Goal: Transaction & Acquisition: Subscribe to service/newsletter

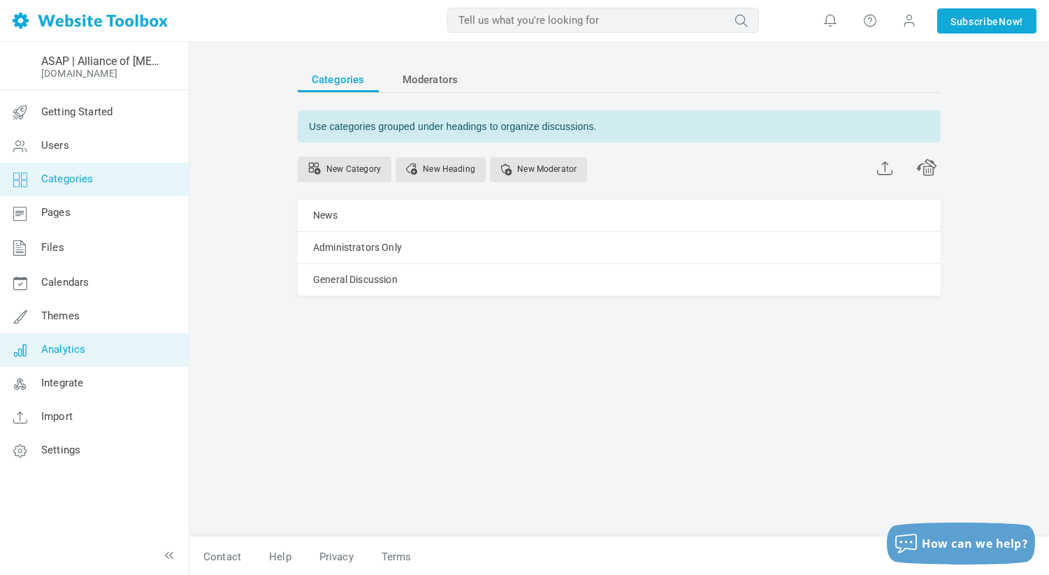
click at [74, 333] on link "Analytics" at bounding box center [93, 350] width 189 height 34
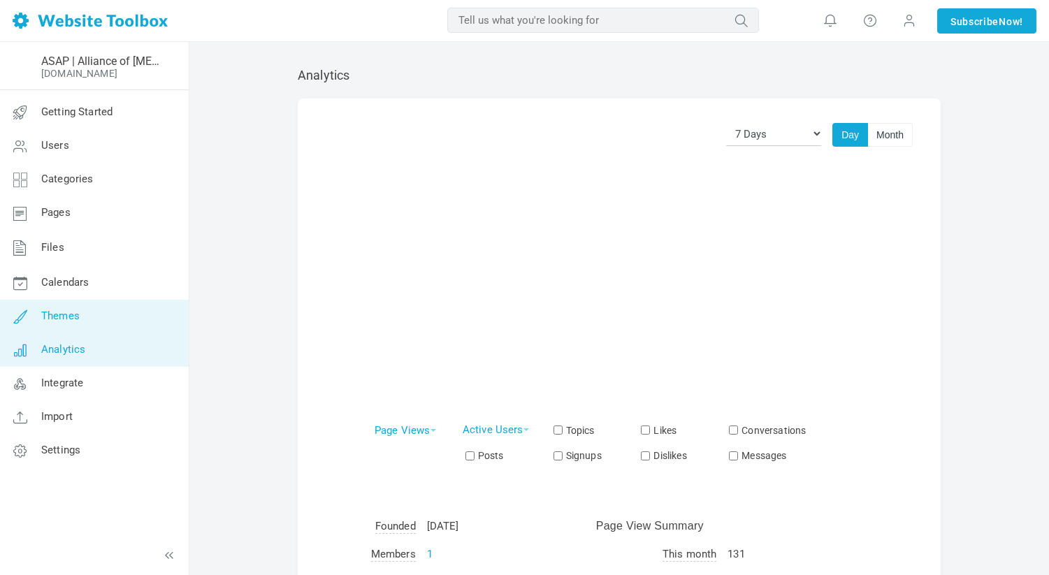
click at [75, 317] on span "Themes" at bounding box center [60, 315] width 38 height 13
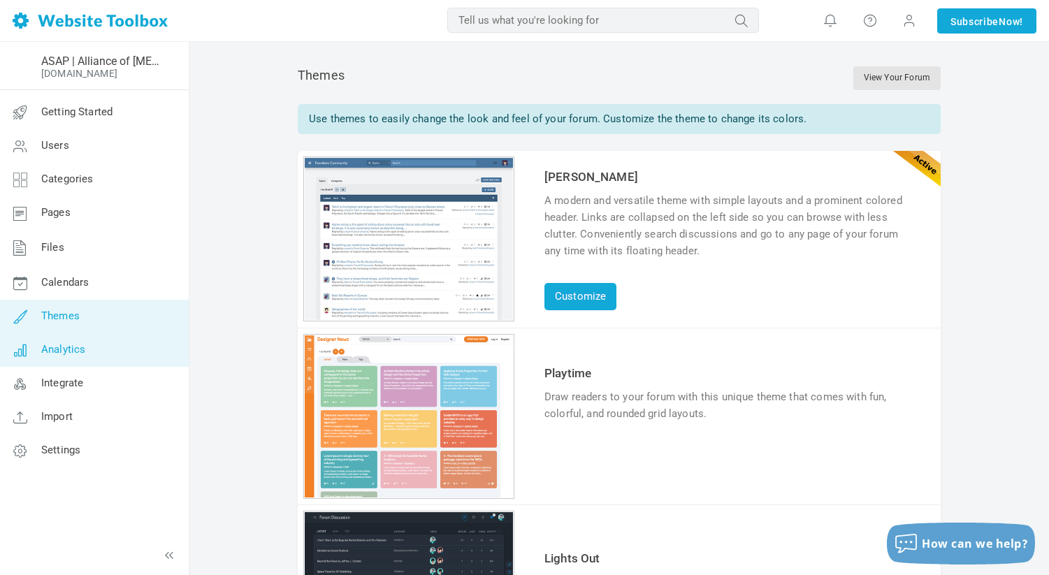
click at [73, 340] on link "Analytics" at bounding box center [93, 350] width 189 height 34
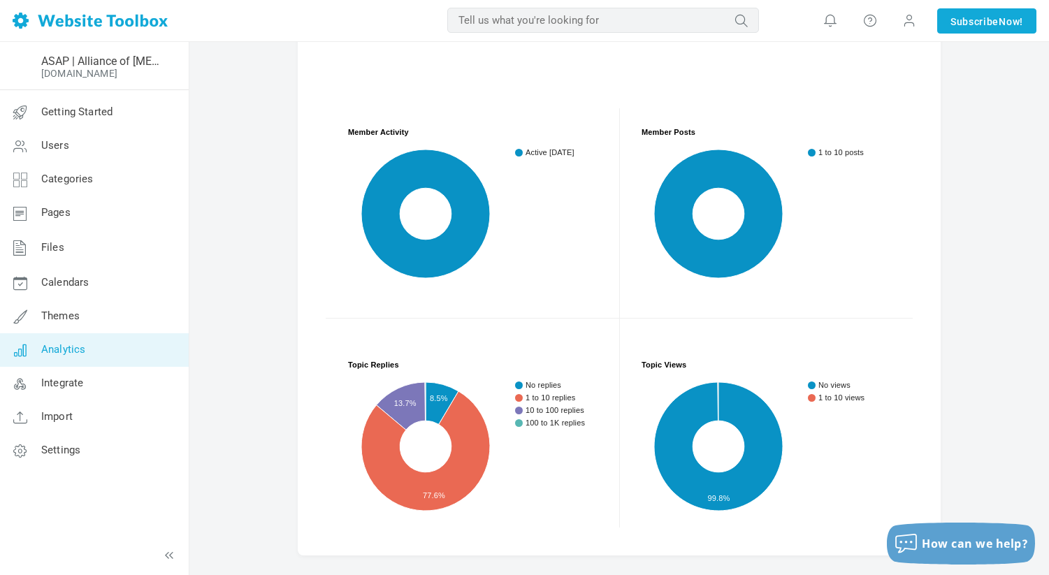
scroll to position [641, 0]
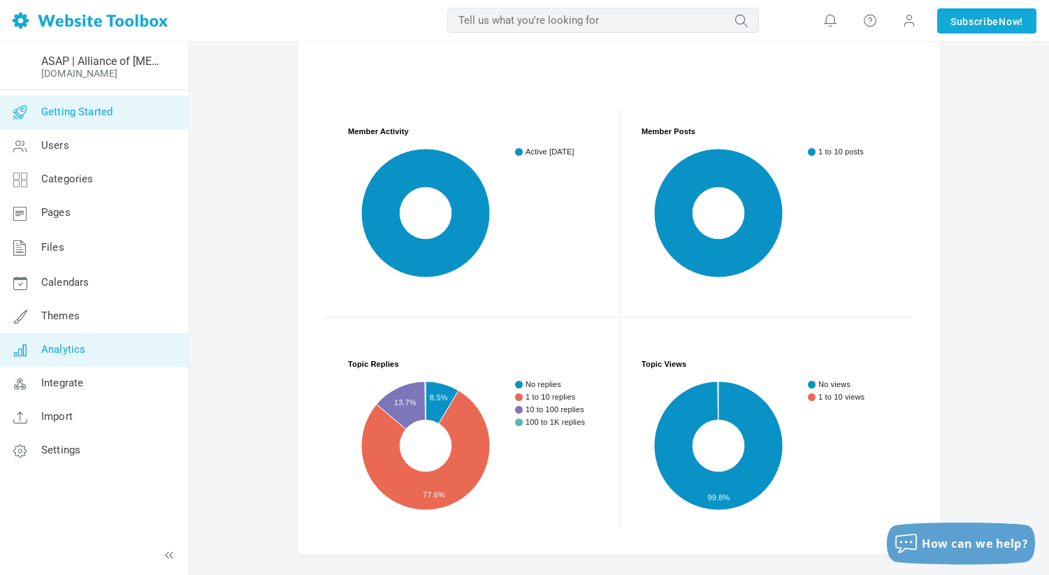
click at [102, 105] on link "Getting Started" at bounding box center [93, 113] width 189 height 34
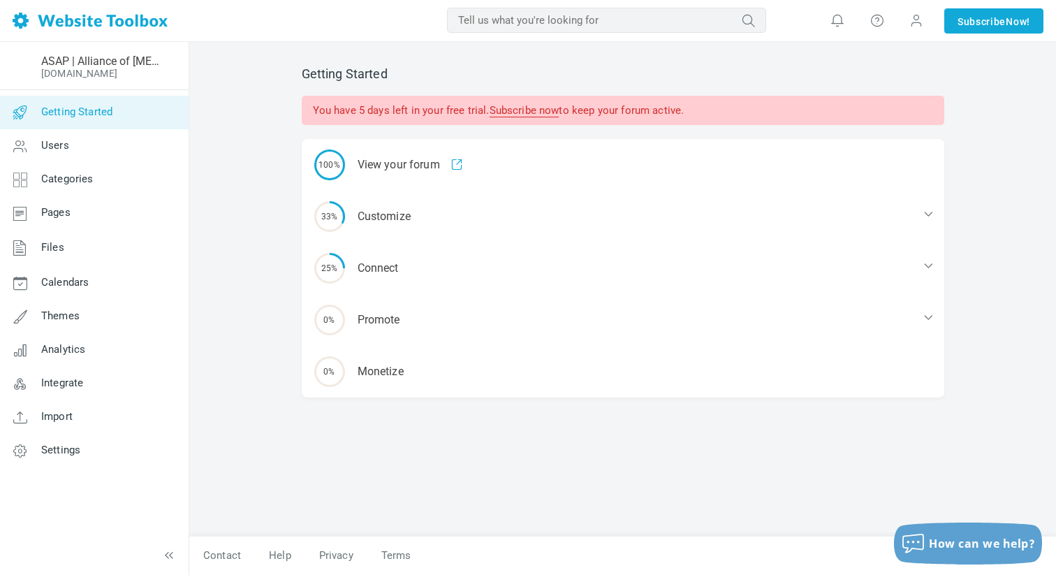
drag, startPoint x: 311, startPoint y: 112, endPoint x: 422, endPoint y: 123, distance: 111.6
click at [423, 123] on div "You have 5 days left in your free trial. Subscribe now to keep your forum activ…" at bounding box center [623, 110] width 643 height 29
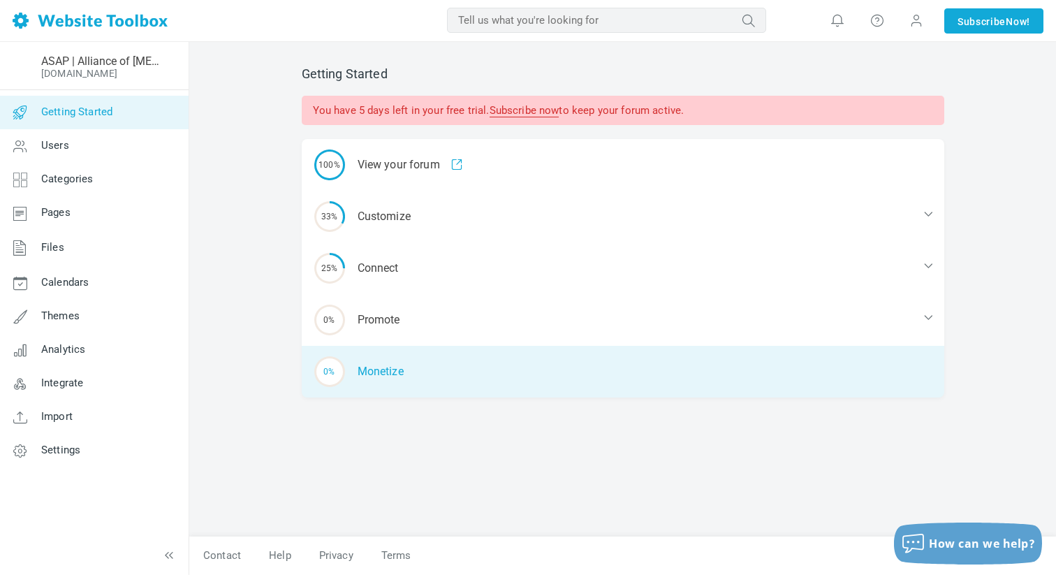
click at [435, 372] on div "0% [GEOGRAPHIC_DATA]" at bounding box center [623, 372] width 643 height 52
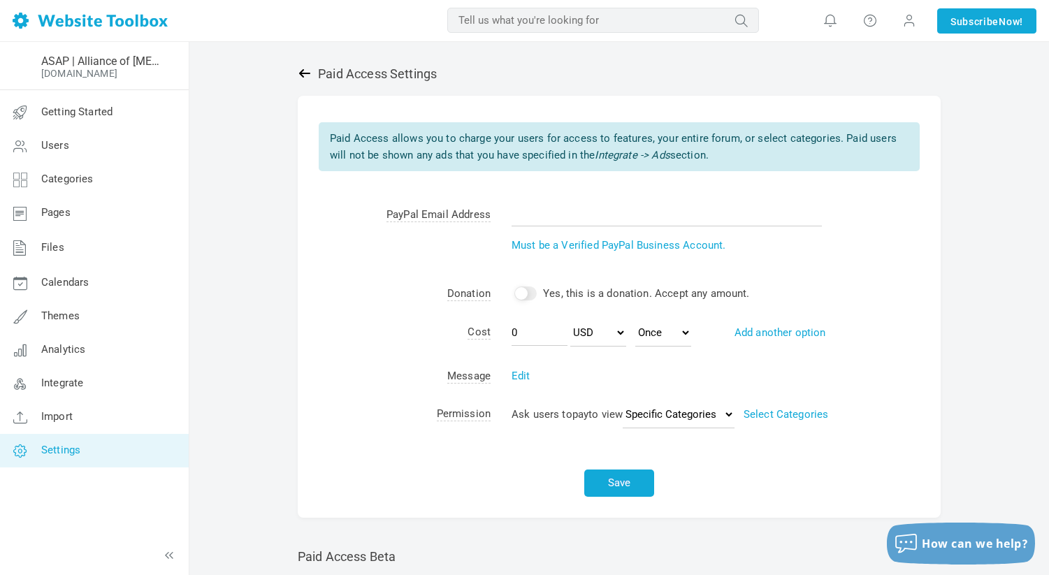
click at [310, 80] on icon at bounding box center [305, 73] width 14 height 14
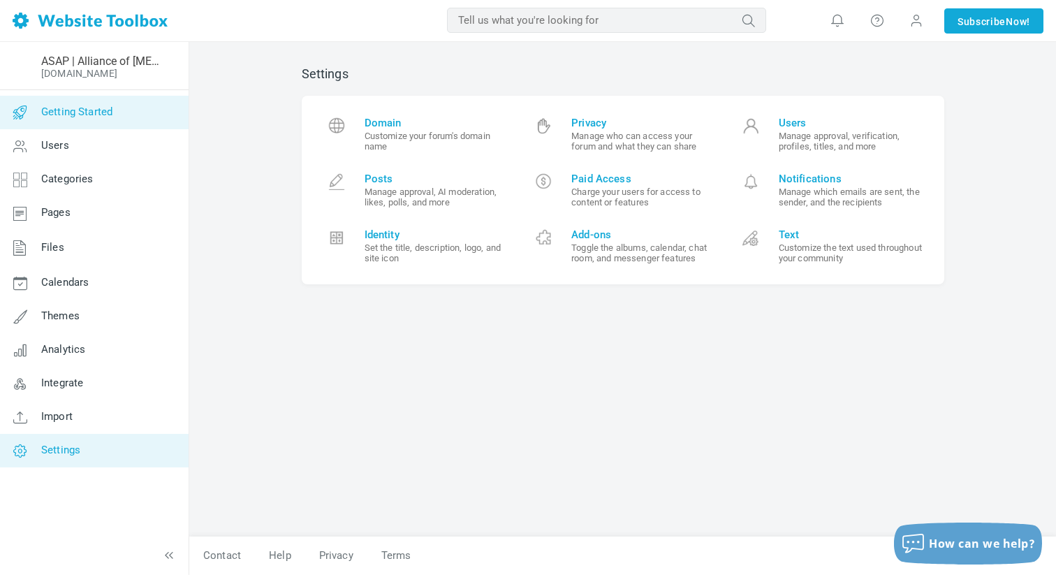
click at [108, 104] on link "Getting Started" at bounding box center [93, 113] width 189 height 34
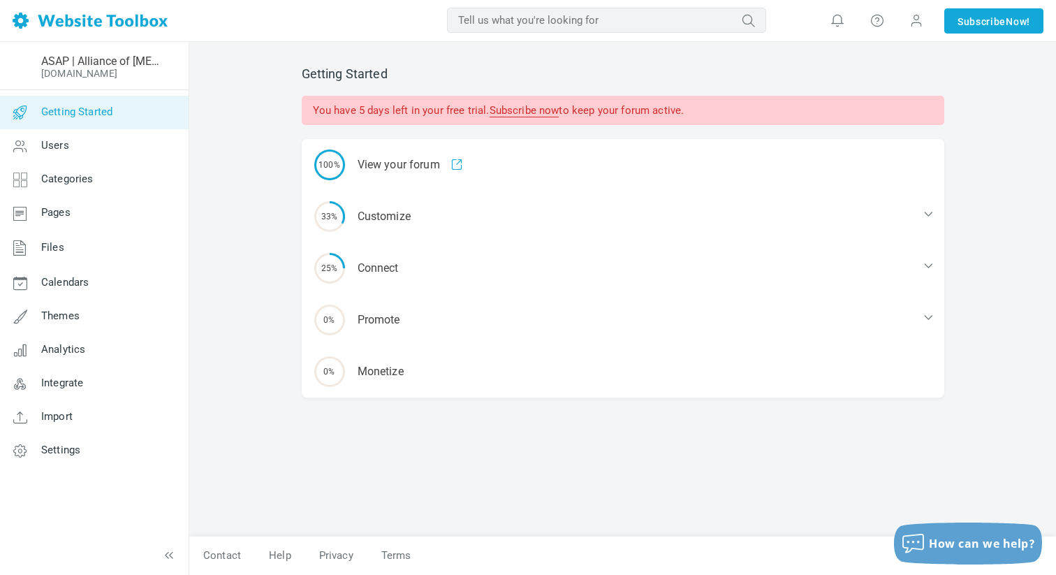
click at [546, 112] on link "Subscribe now" at bounding box center [525, 110] width 70 height 13
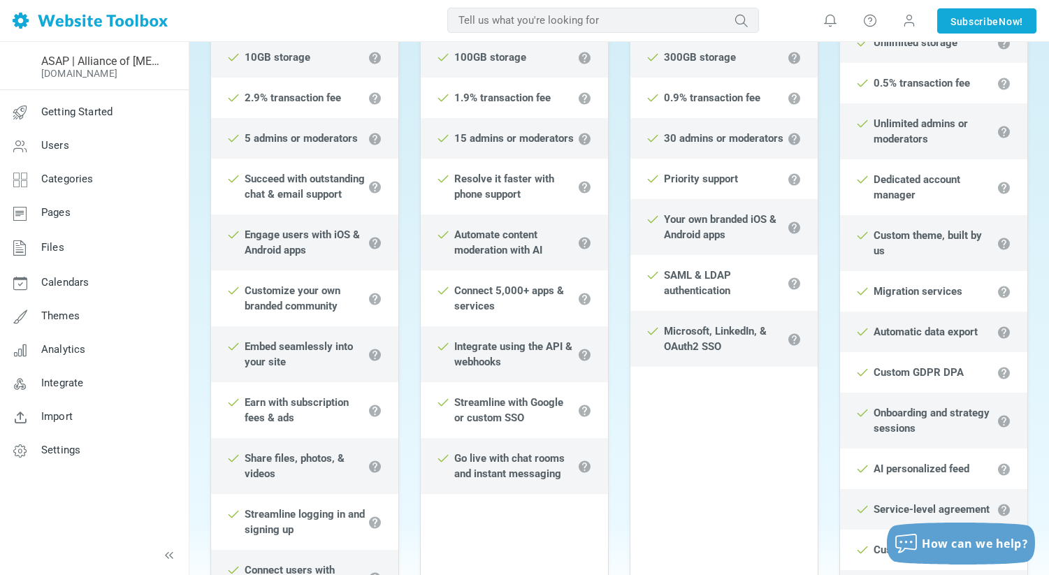
scroll to position [455, 0]
drag, startPoint x: 506, startPoint y: 416, endPoint x: 522, endPoint y: 417, distance: 15.4
click at [522, 417] on strong "Streamline with Google or custom SSO" at bounding box center [508, 409] width 109 height 28
click at [530, 417] on li "Streamline with Google or custom SSO" at bounding box center [514, 409] width 187 height 56
drag, startPoint x: 530, startPoint y: 417, endPoint x: 458, endPoint y: 404, distance: 73.9
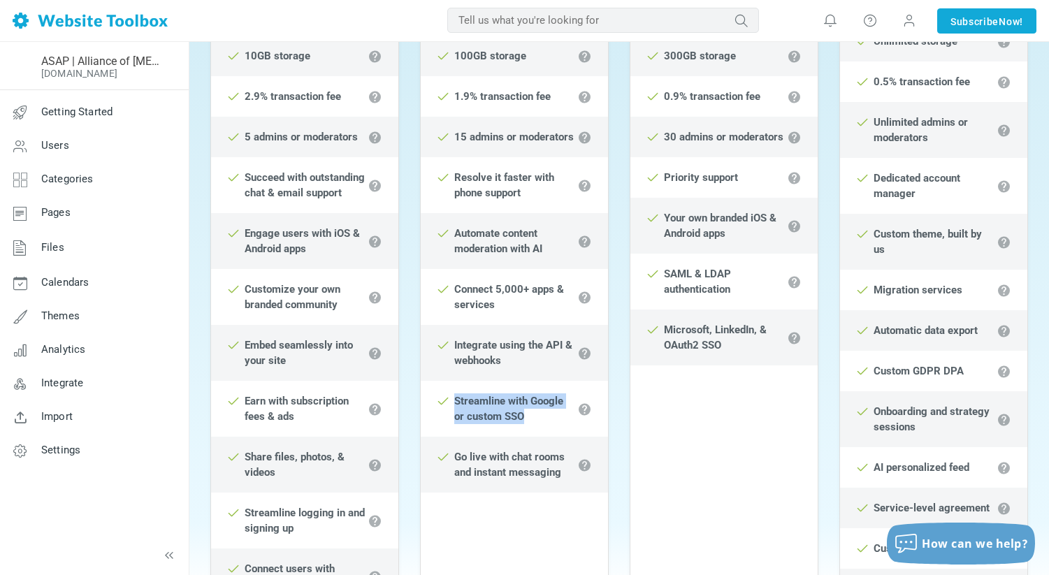
click at [458, 404] on li "Streamline with Google or custom SSO" at bounding box center [514, 409] width 187 height 56
click at [610, 377] on div "Most Popular Growth $ 99 USD /month $ 85 USD /month billed once yearly Everythi…" at bounding box center [514, 263] width 210 height 984
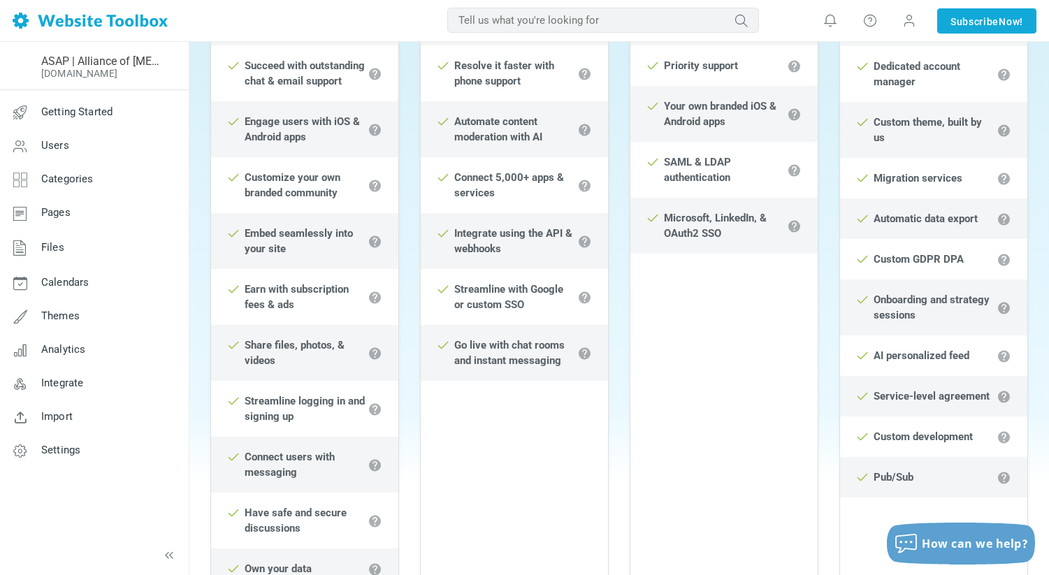
scroll to position [560, 0]
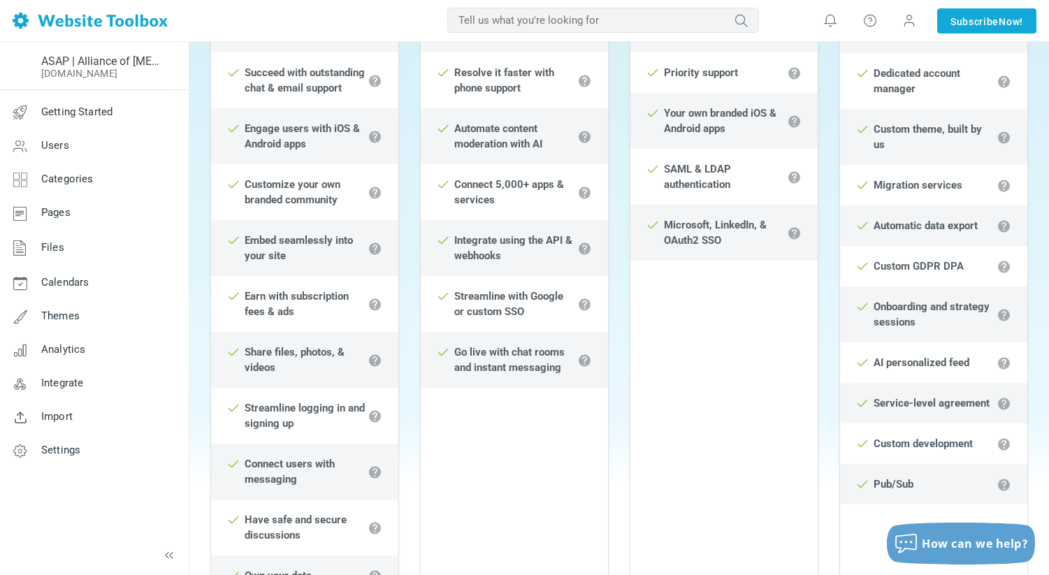
click at [615, 397] on div "Most Popular Growth $ 99 USD /month $ 85 USD /month billed once yearly Everythi…" at bounding box center [514, 158] width 210 height 984
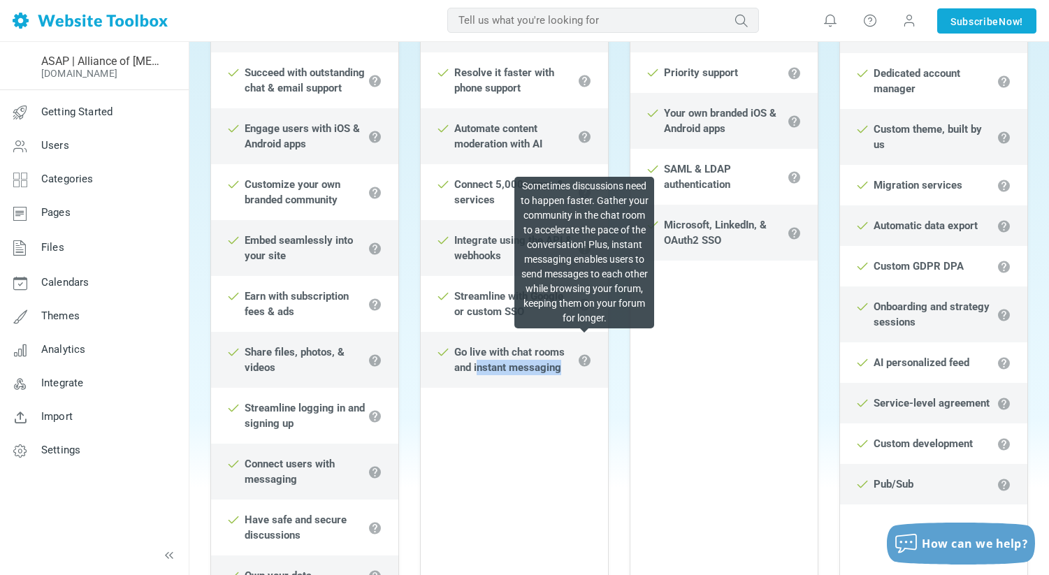
drag, startPoint x: 561, startPoint y: 374, endPoint x: 479, endPoint y: 370, distance: 82.5
click at [478, 370] on li "Go live with chat rooms and instant messaging" at bounding box center [514, 360] width 187 height 56
click at [597, 374] on li "Go live with chat rooms and instant messaging" at bounding box center [514, 360] width 187 height 56
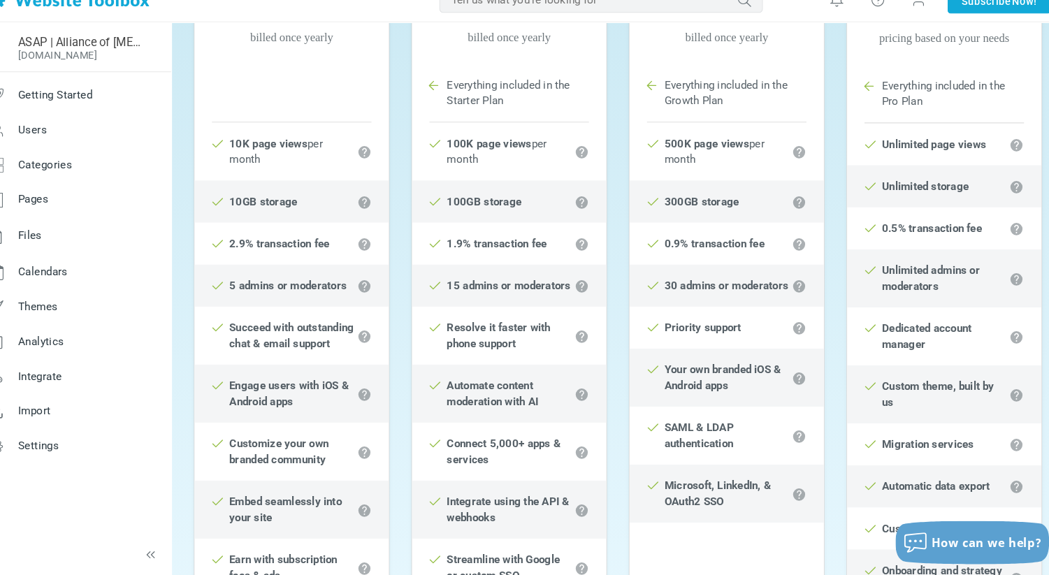
scroll to position [295, 0]
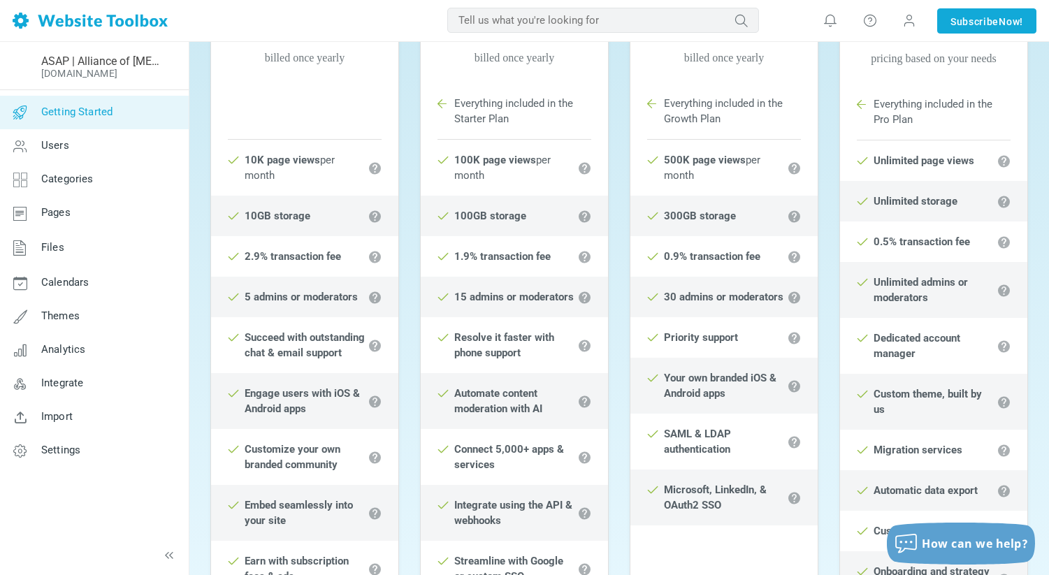
click at [91, 115] on span "Getting Started" at bounding box center [76, 111] width 71 height 13
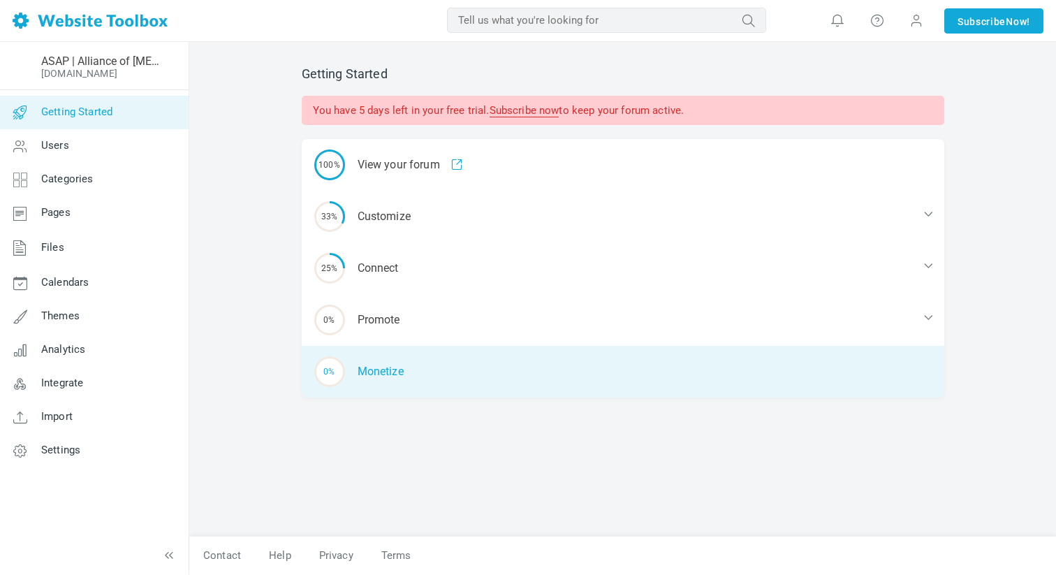
click at [392, 353] on div "0% Monetize" at bounding box center [623, 372] width 643 height 52
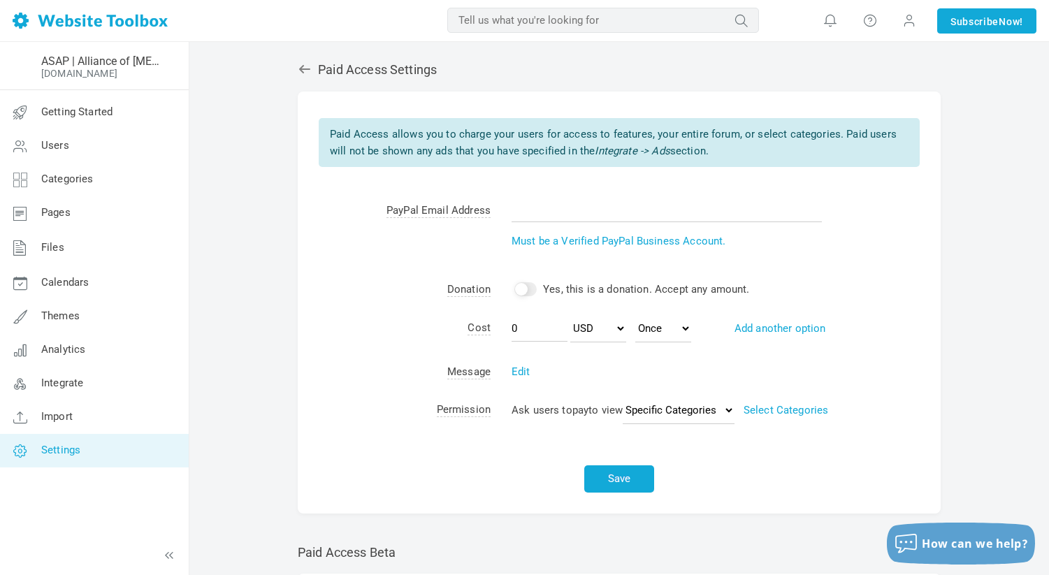
scroll to position [6, 0]
